Goal: Transaction & Acquisition: Obtain resource

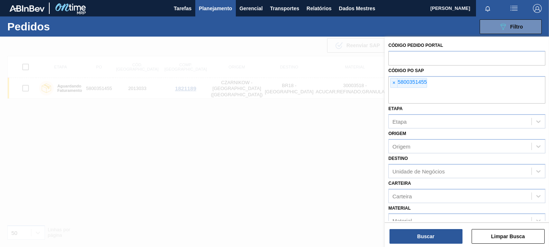
click at [390, 83] on div "× 5800351455" at bounding box center [408, 83] width 37 height 10
click at [394, 83] on font "×" at bounding box center [394, 83] width 3 height 6
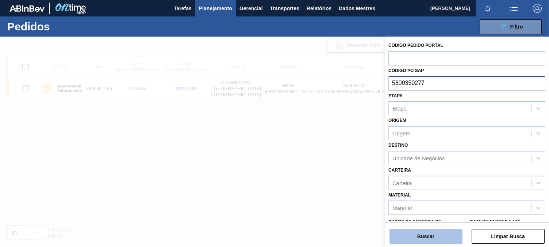
type input "5800350277"
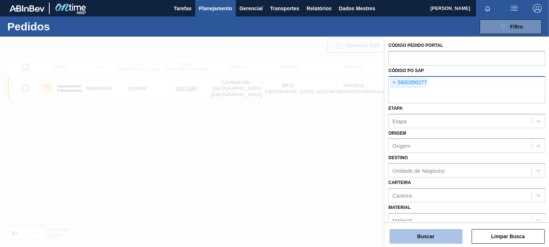
click at [421, 233] on font "Buscar" at bounding box center [426, 236] width 17 height 6
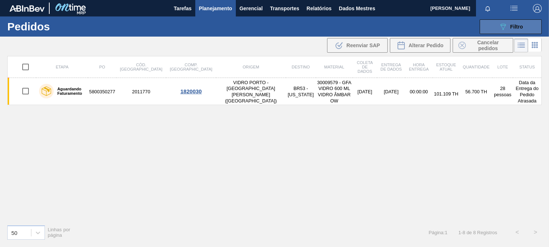
click at [494, 28] on button "089F7B8B-B2A5-4AFE-B5C0-19BA573D28AC Filtro" at bounding box center [511, 26] width 62 height 15
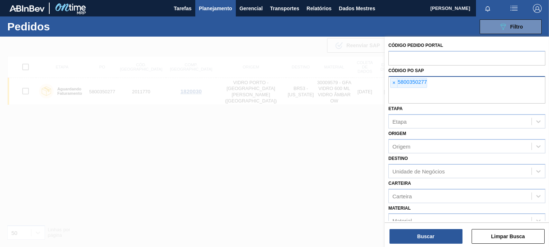
click at [394, 88] on div "× 5800350277" at bounding box center [408, 83] width 37 height 10
click at [393, 80] on font "×" at bounding box center [394, 83] width 3 height 6
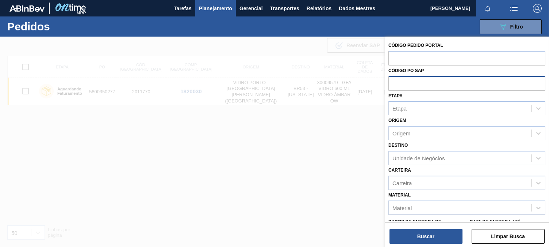
paste input "5800351459"
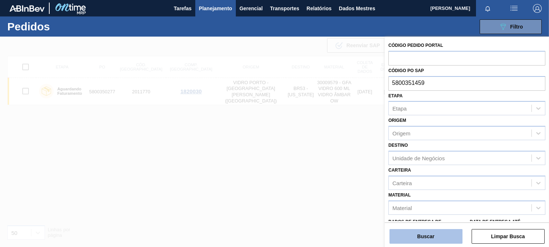
type input "5800351459"
click at [428, 236] on font "Buscar" at bounding box center [426, 236] width 17 height 6
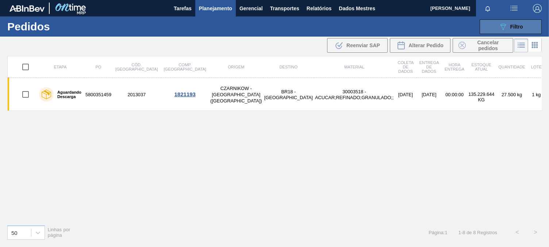
click at [508, 29] on div "089F7B8B-B2A5-4AFE-B5C0-19BA573D28AC Filtro" at bounding box center [511, 26] width 24 height 9
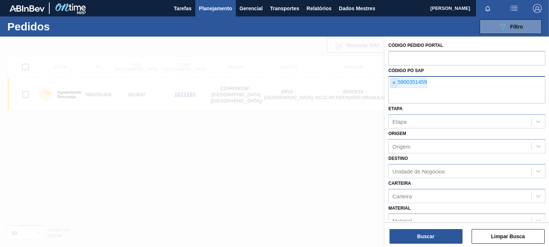
click at [394, 85] on font "×" at bounding box center [394, 83] width 3 height 6
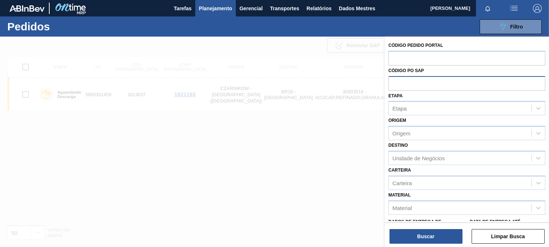
paste input "5800349358"
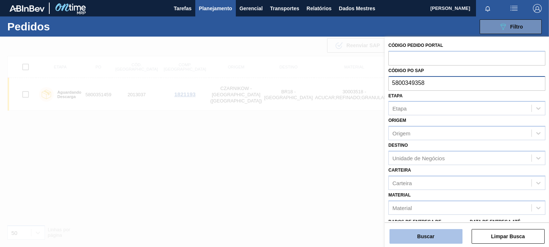
type input "5800349358"
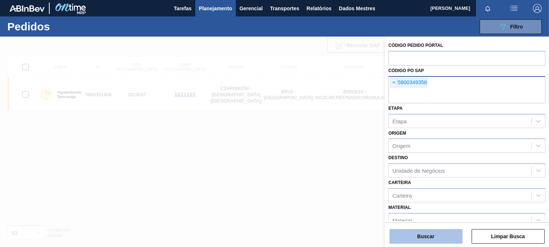
click at [430, 233] on font "Buscar" at bounding box center [426, 236] width 17 height 6
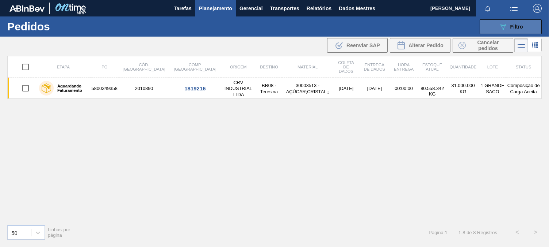
click at [513, 27] on font "Filtro" at bounding box center [517, 27] width 13 height 6
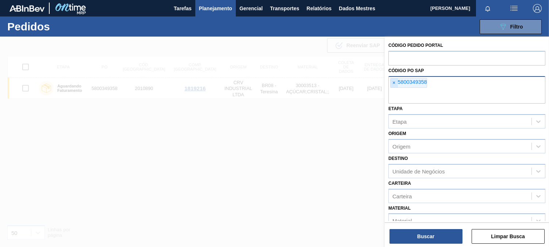
click at [396, 82] on span "×" at bounding box center [394, 82] width 7 height 9
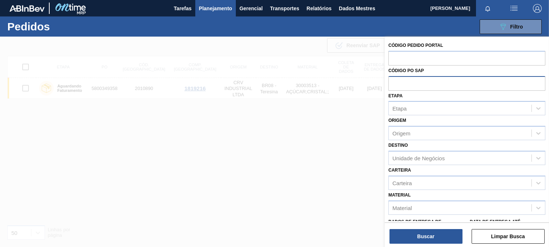
paste input "5800349368"
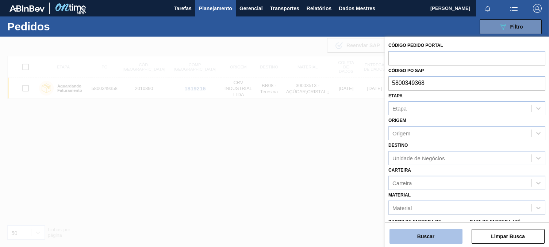
type input "5800349368"
click at [438, 234] on button "Buscar" at bounding box center [426, 236] width 73 height 15
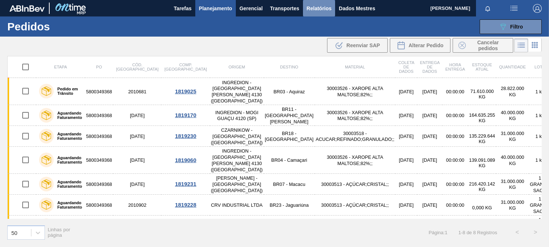
click at [316, 10] on font "Relatórios" at bounding box center [319, 8] width 25 height 6
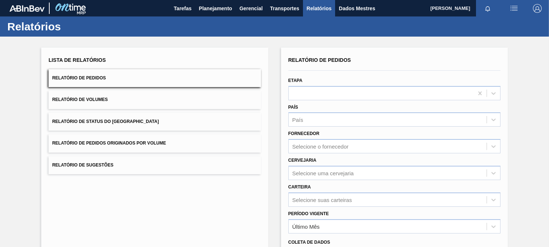
click at [133, 145] on button "Relatório de Pedidos Originados por Volume" at bounding box center [155, 143] width 213 height 18
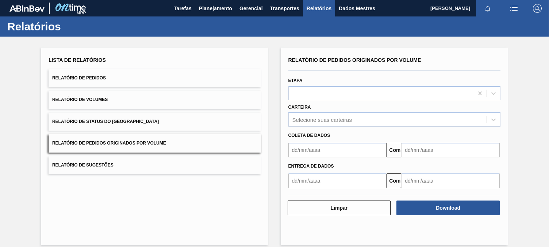
click at [95, 80] on font "Relatório de Pedidos" at bounding box center [79, 77] width 54 height 5
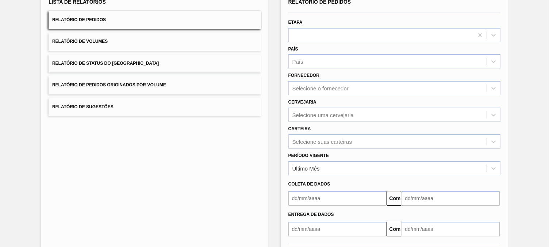
scroll to position [91, 0]
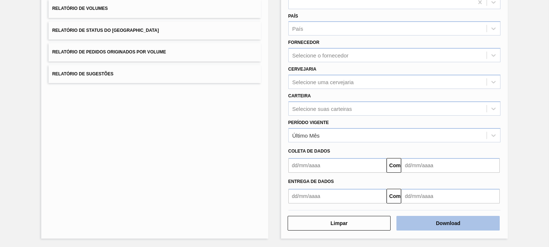
click at [431, 219] on button "Download" at bounding box center [448, 223] width 103 height 15
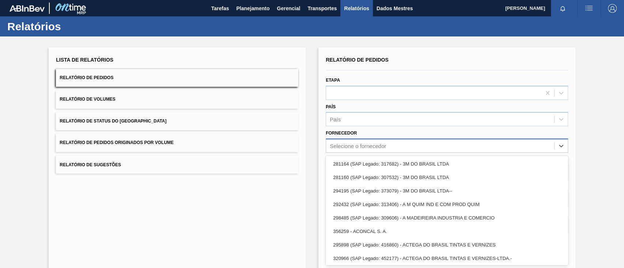
click at [343, 144] on font "Selecione o fornecedor" at bounding box center [357, 146] width 56 height 6
click at [257, 199] on div "Lista de Relatórios Relatório de Pedidos Relatório de Volumes Relatório de Stat…" at bounding box center [177, 188] width 257 height 282
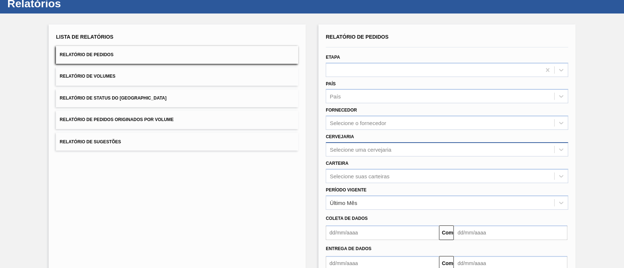
click at [374, 157] on div "Selecione uma cervejaria" at bounding box center [446, 149] width 242 height 14
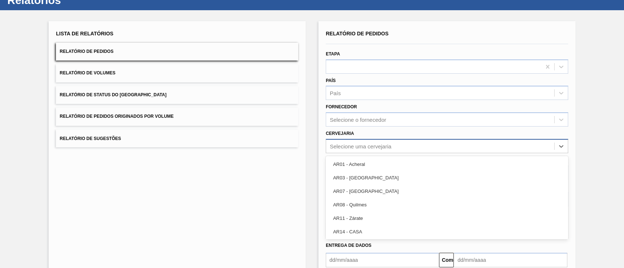
scroll to position [26, 0]
type input "ac"
click at [270, 193] on div "Lista de Relatórios Relatório de Pedidos Relatório de Volumes Relatório de Stat…" at bounding box center [177, 162] width 257 height 282
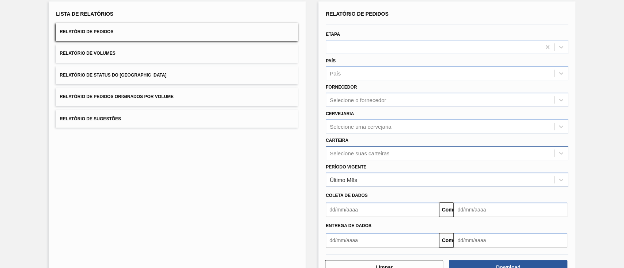
click at [351, 160] on div "Selecione suas carteiras" at bounding box center [446, 153] width 242 height 14
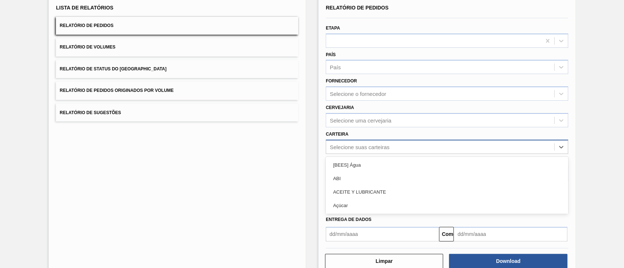
scroll to position [53, 0]
click at [356, 154] on div "Período Vigente Último Mês" at bounding box center [447, 167] width 248 height 27
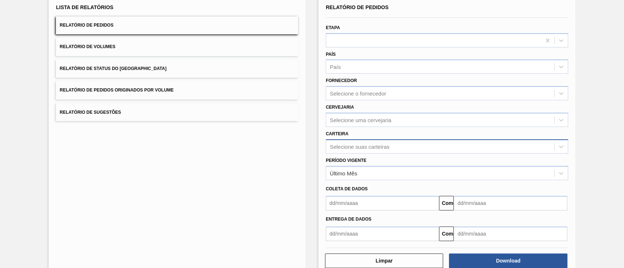
click at [358, 146] on font "Selecione suas carteiras" at bounding box center [359, 147] width 60 height 6
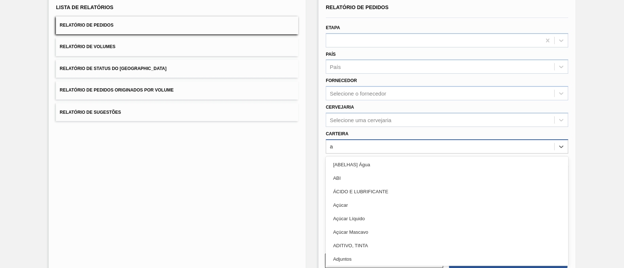
type input "aç"
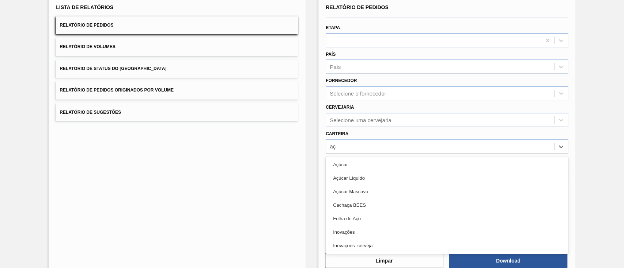
click at [356, 165] on div "Açúcar" at bounding box center [446, 165] width 242 height 14
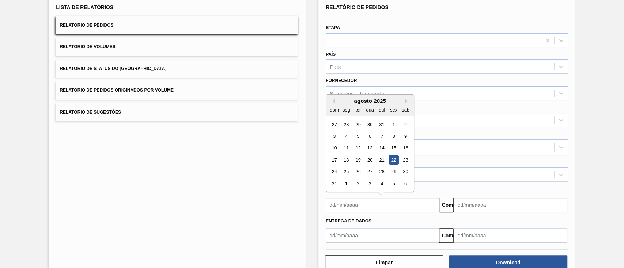
click at [364, 206] on input "text" at bounding box center [381, 205] width 113 height 15
click at [391, 123] on div "1" at bounding box center [393, 125] width 10 height 10
type input "01/08/2025"
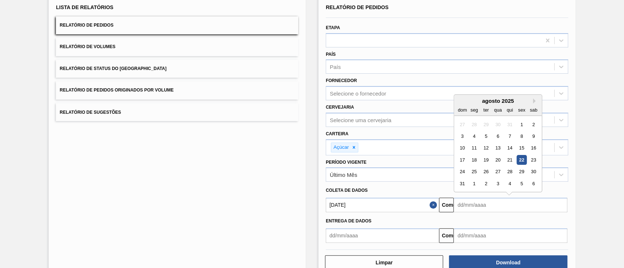
click at [491, 202] on input "text" at bounding box center [509, 205] width 113 height 15
click at [529, 171] on div "30" at bounding box center [533, 172] width 10 height 10
type input "30/08/2025"
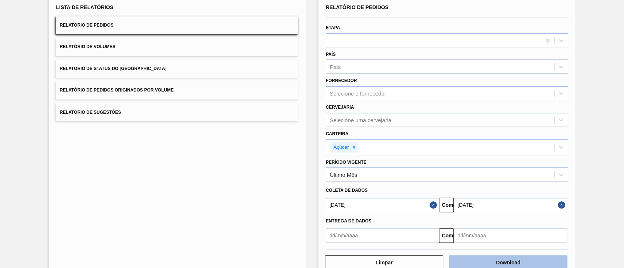
click at [535, 263] on button "Download" at bounding box center [508, 263] width 118 height 15
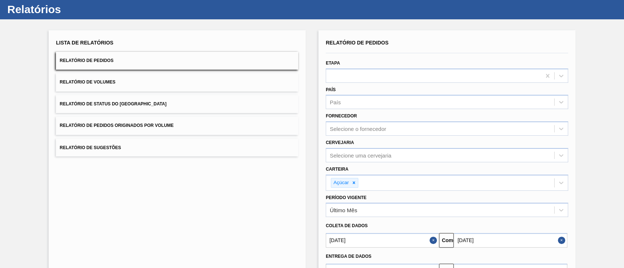
scroll to position [0, 0]
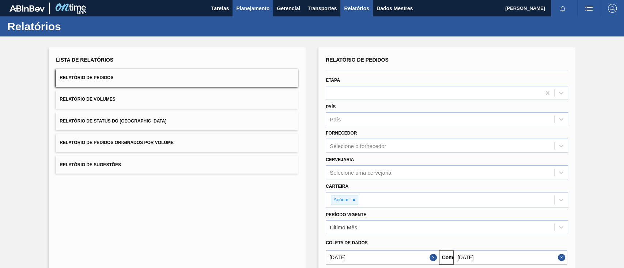
click at [249, 8] on font "Planejamento" at bounding box center [252, 8] width 33 height 6
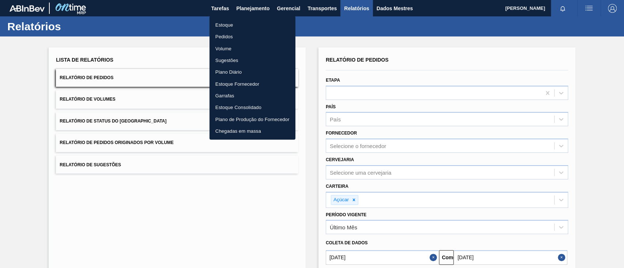
click at [227, 37] on font "Pedidos" at bounding box center [224, 36] width 18 height 5
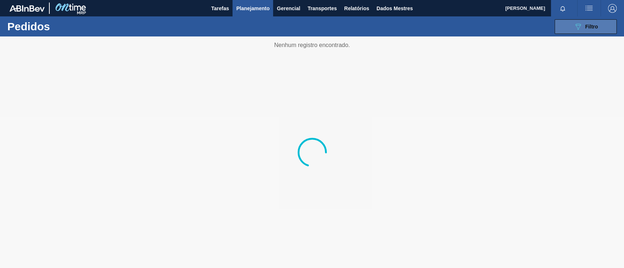
click at [588, 27] on font "Filtro" at bounding box center [591, 27] width 13 height 6
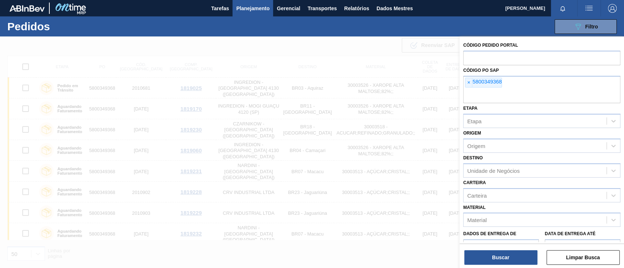
click at [373, 247] on div at bounding box center [312, 171] width 624 height 268
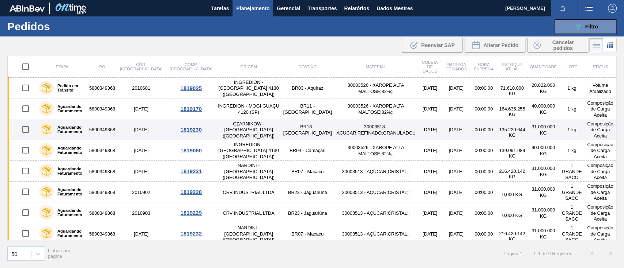
click at [26, 130] on input "checkbox" at bounding box center [25, 129] width 15 height 15
checkbox input "true"
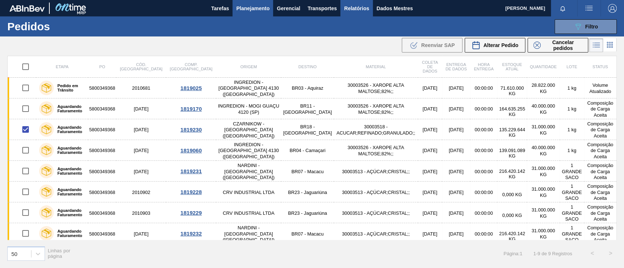
click at [361, 7] on font "Relatórios" at bounding box center [356, 8] width 25 height 6
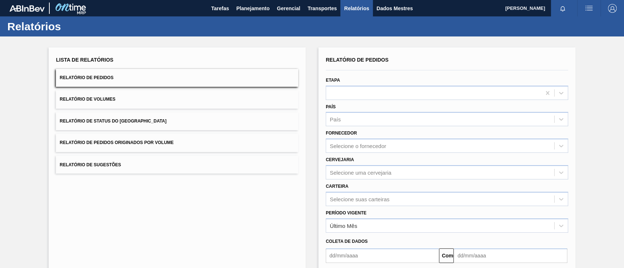
click at [147, 145] on font "Relatório de Pedidos Originados por Volume" at bounding box center [117, 143] width 114 height 5
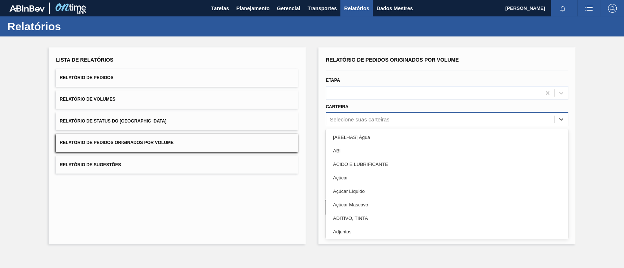
click at [370, 118] on font "Selecione suas carteiras" at bounding box center [359, 120] width 60 height 6
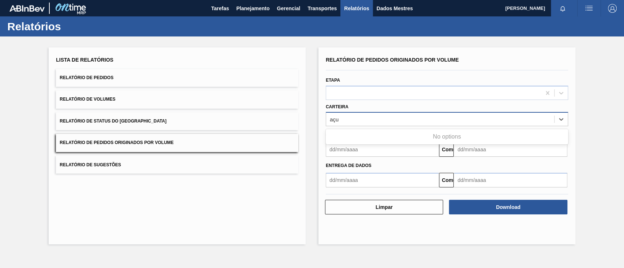
type input "aç"
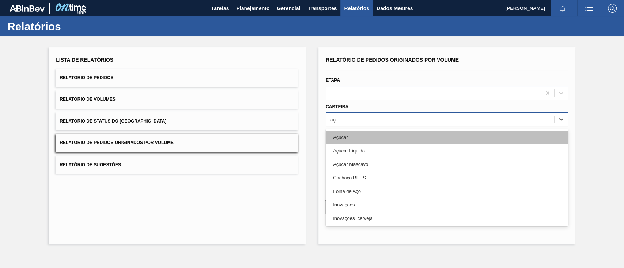
click at [375, 138] on div "Açúcar" at bounding box center [446, 138] width 242 height 14
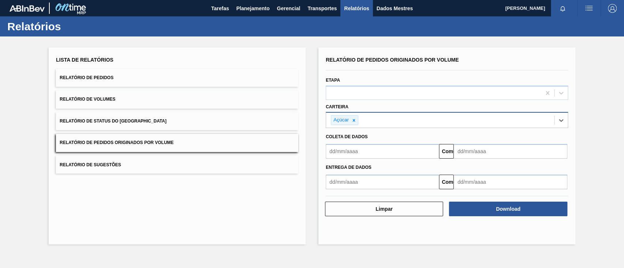
click at [377, 149] on input "text" at bounding box center [381, 151] width 113 height 15
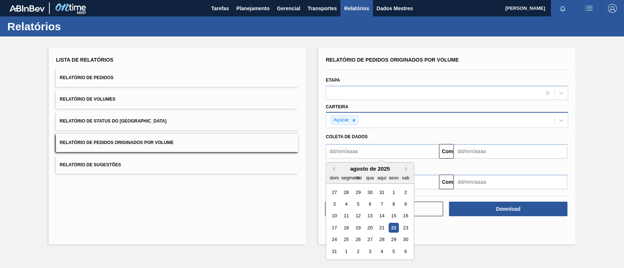
click at [345, 153] on input "text" at bounding box center [381, 151] width 113 height 15
type input "01/08/2025"
click at [485, 146] on input "text" at bounding box center [509, 151] width 113 height 15
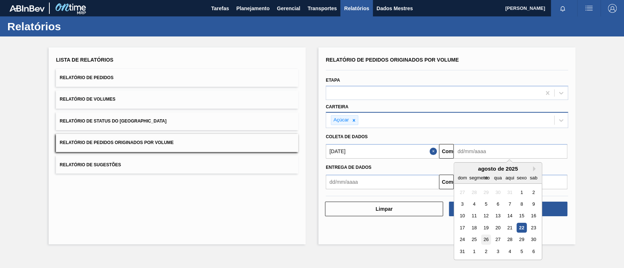
click at [485, 241] on font "26" at bounding box center [485, 239] width 5 height 5
type input "[DATE]"
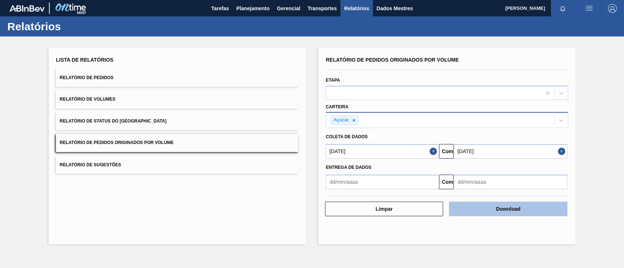
click at [530, 207] on button "Download" at bounding box center [508, 209] width 118 height 15
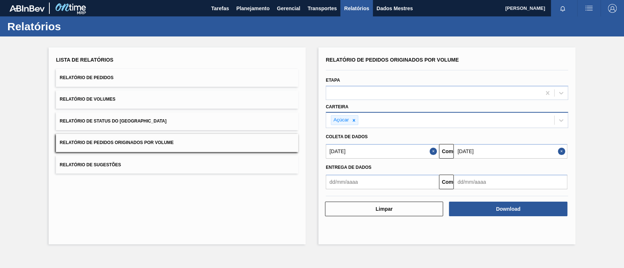
click at [120, 77] on button "Relatório de Pedidos" at bounding box center [177, 78] width 242 height 18
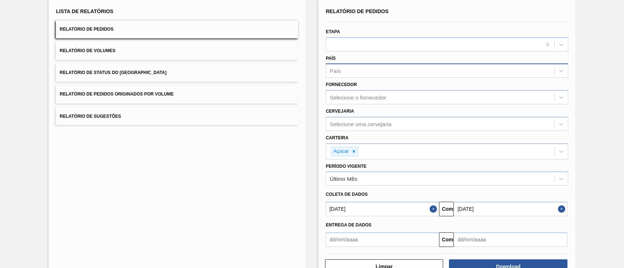
scroll to position [70, 0]
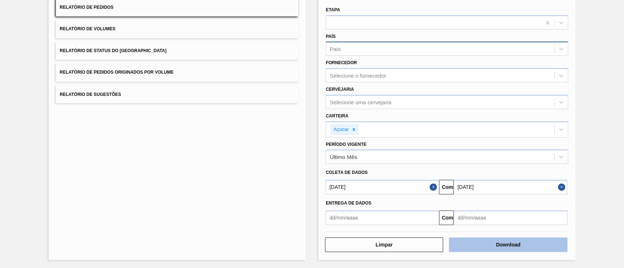
click at [484, 241] on button "Download" at bounding box center [508, 245] width 118 height 15
click at [126, 72] on font "Relatório de Pedidos Originados por Volume" at bounding box center [117, 72] width 114 height 5
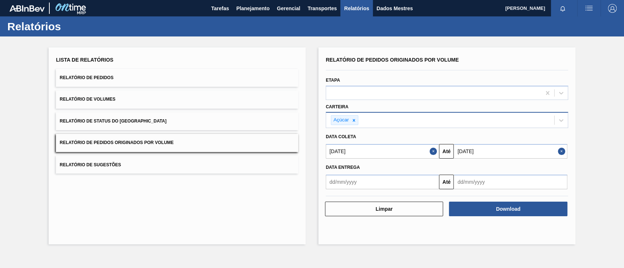
scroll to position [0, 0]
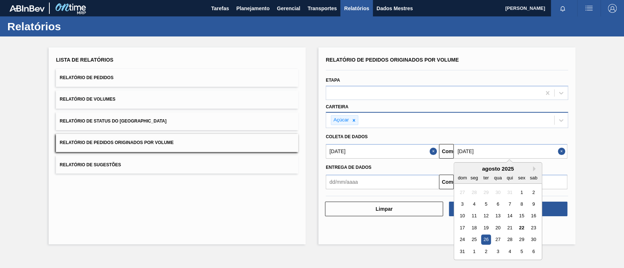
click at [525, 148] on input "[DATE]" at bounding box center [509, 151] width 113 height 15
click at [531, 241] on font "30" at bounding box center [533, 239] width 5 height 5
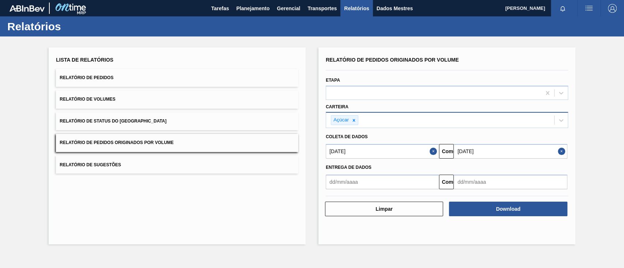
type input "30/08/2025"
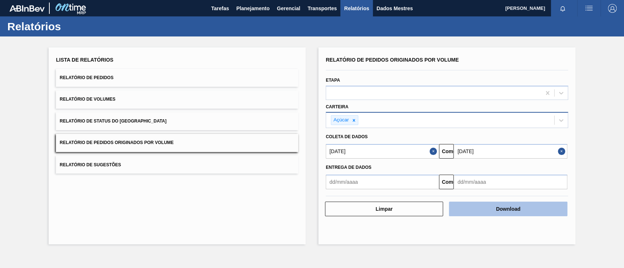
click at [517, 209] on font "Download" at bounding box center [508, 209] width 24 height 6
